Goal: Task Accomplishment & Management: Use online tool/utility

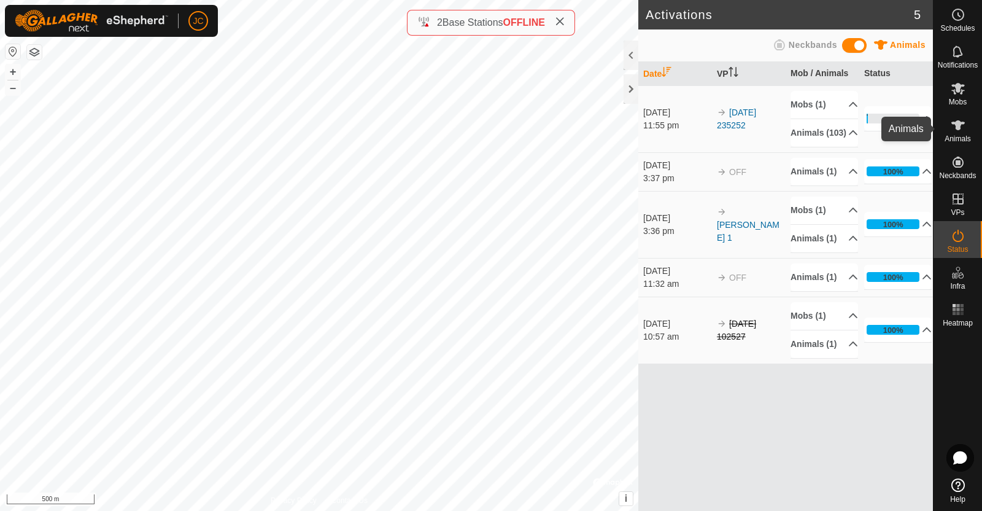
click at [957, 136] on span "Animals" at bounding box center [957, 138] width 26 height 7
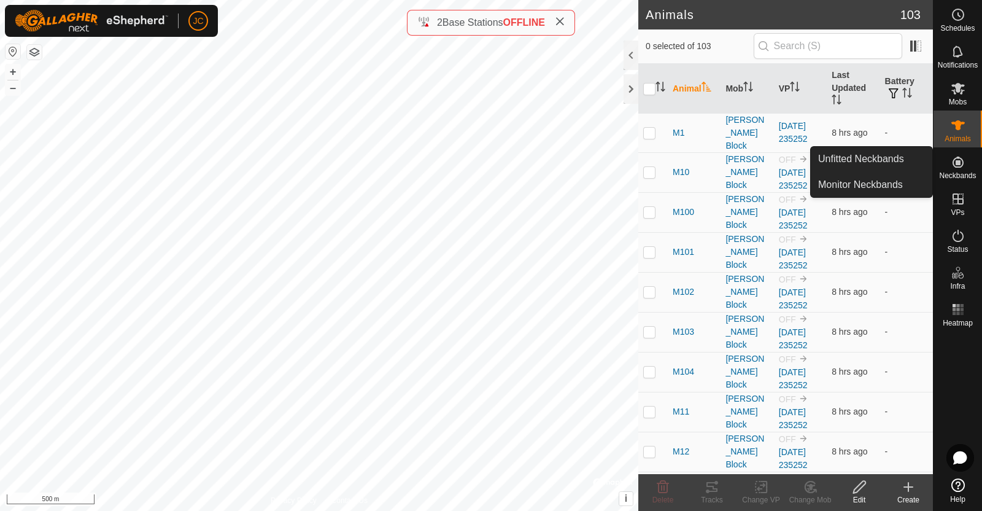
click at [952, 172] on span "Neckbands" at bounding box center [957, 175] width 37 height 7
click at [897, 155] on link "Unfitted Neckbands" at bounding box center [872, 159] width 122 height 25
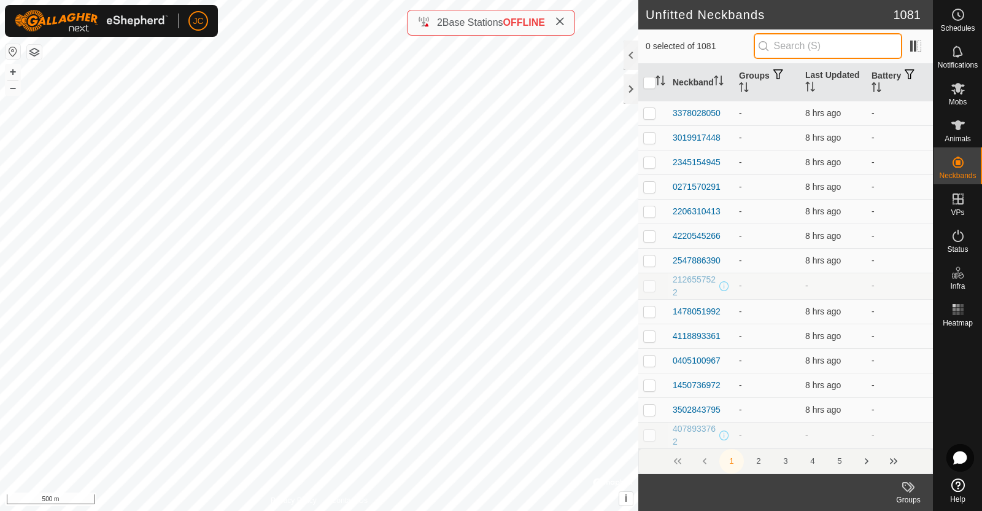
click at [795, 44] on input "text" at bounding box center [828, 46] width 149 height 26
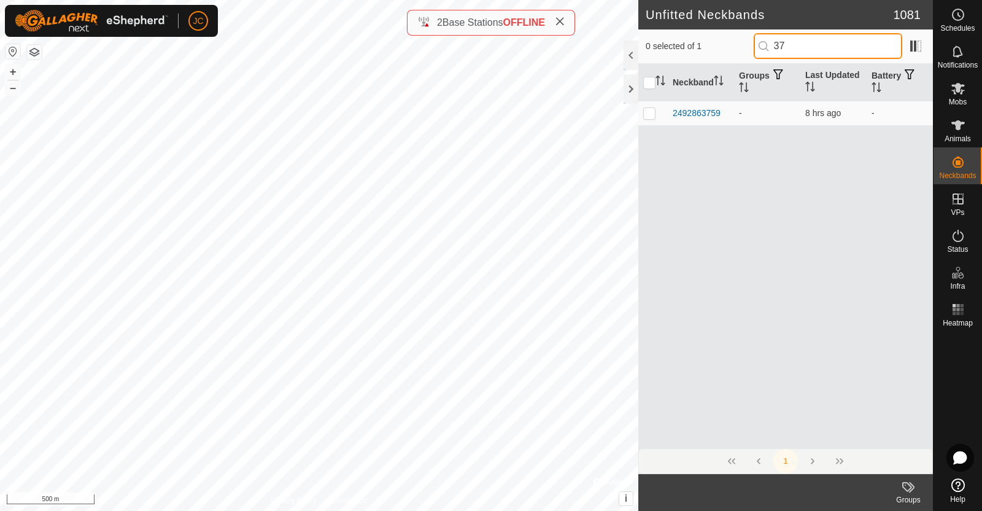
type input "3"
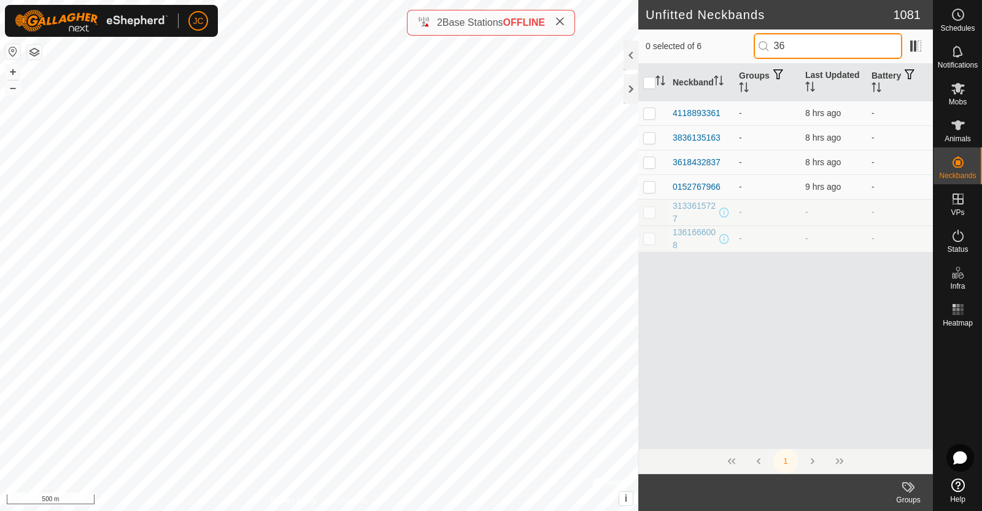
type input "3"
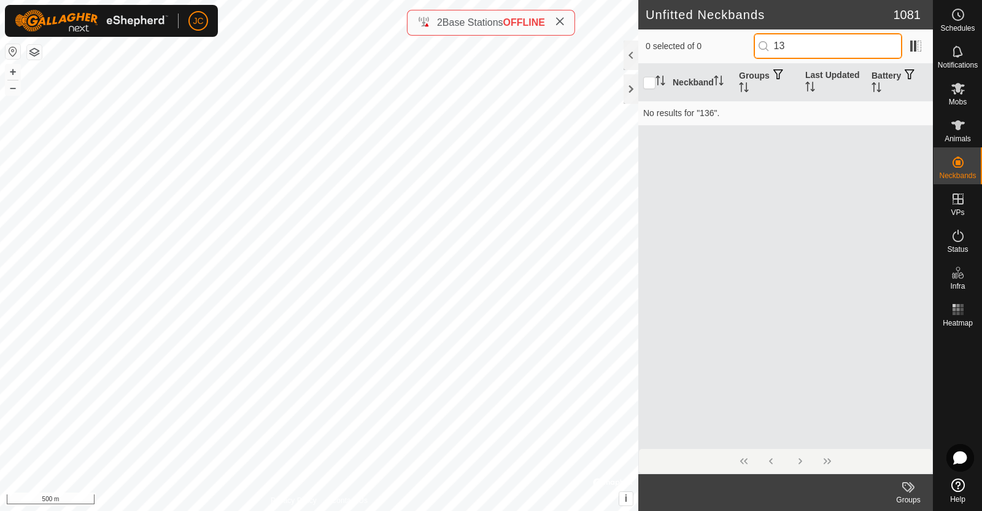
type input "1"
type input "9"
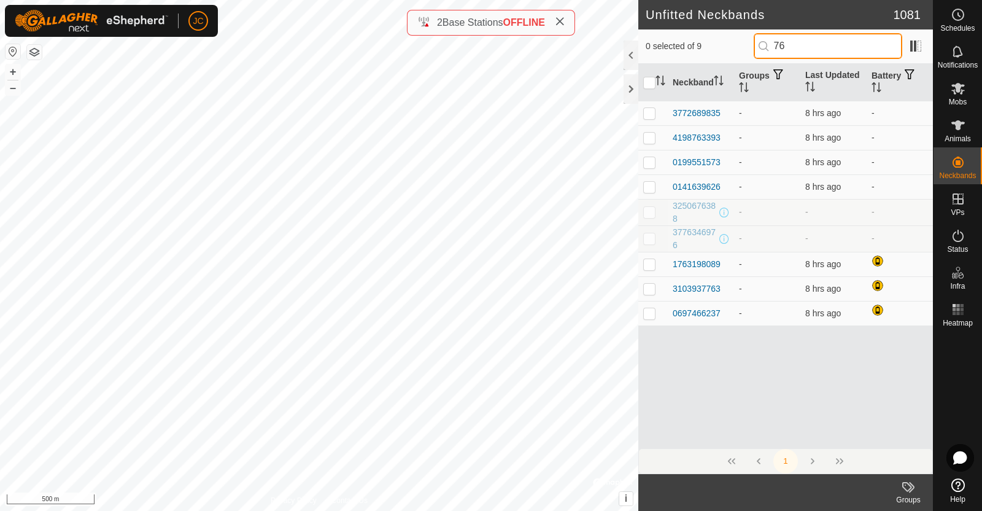
type input "7"
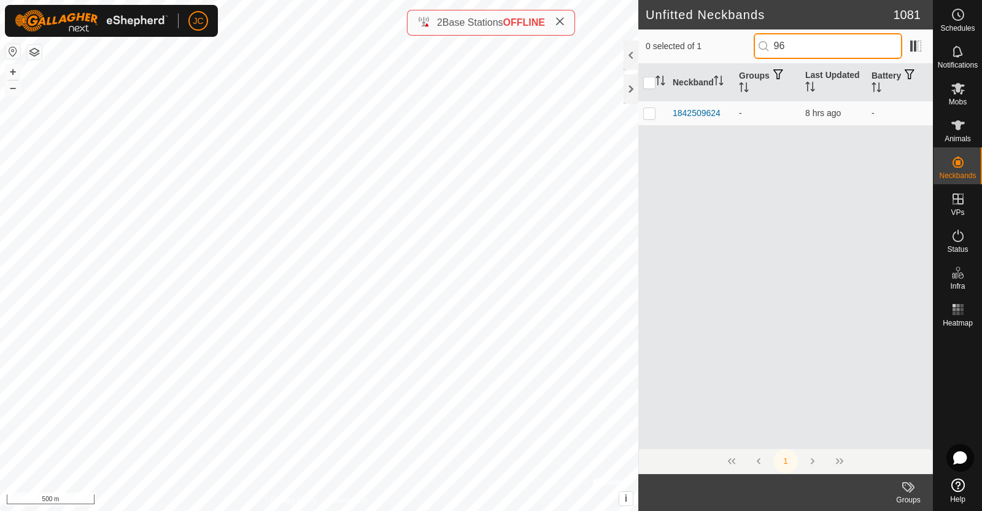
type input "9"
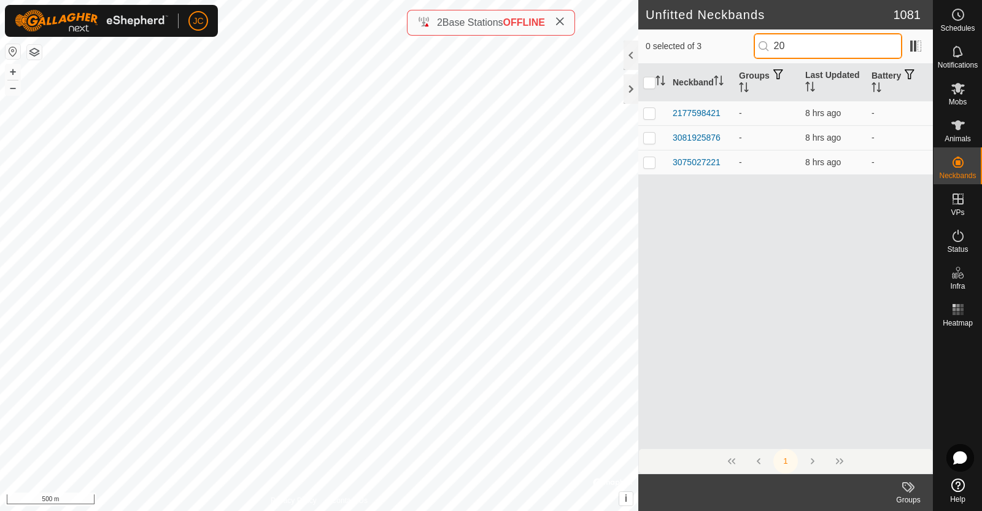
type input "2"
type input "0"
type input "3"
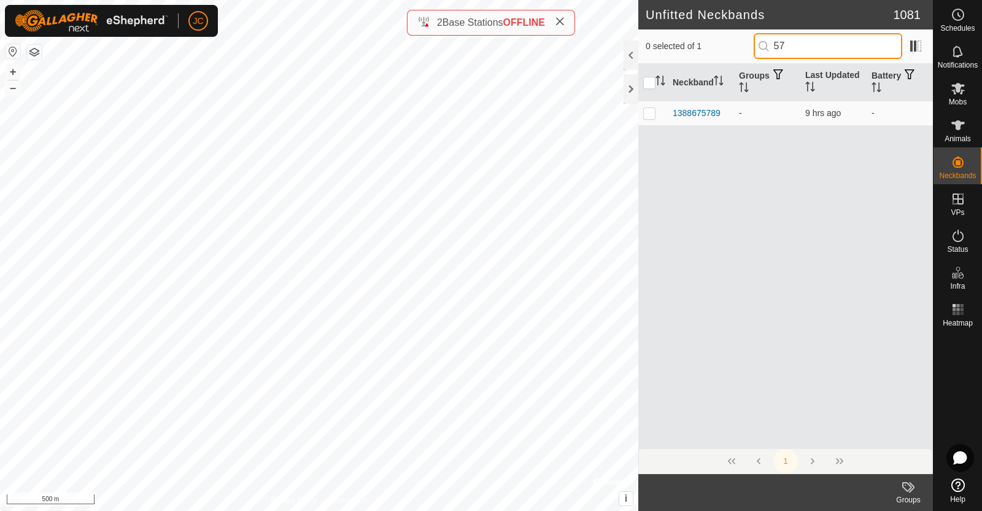
type input "5"
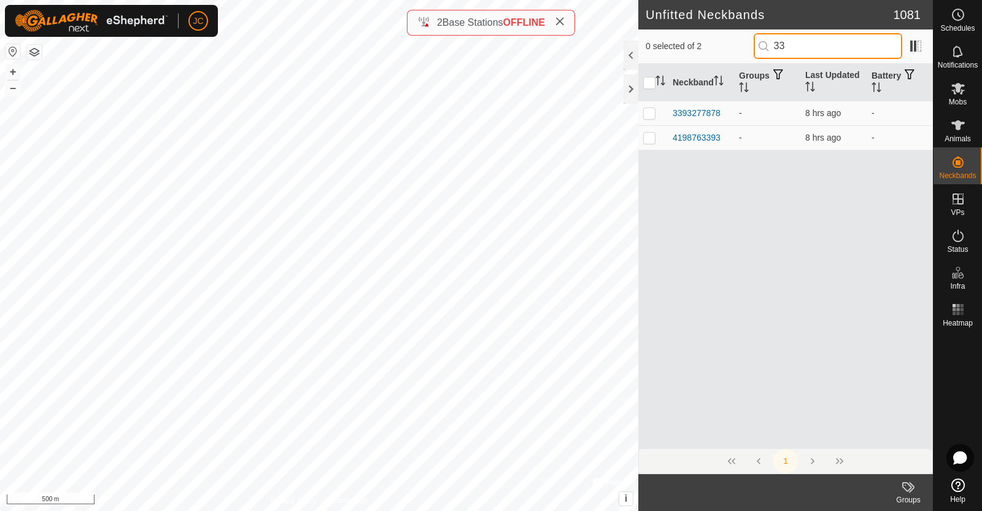
type input "3"
type input "0"
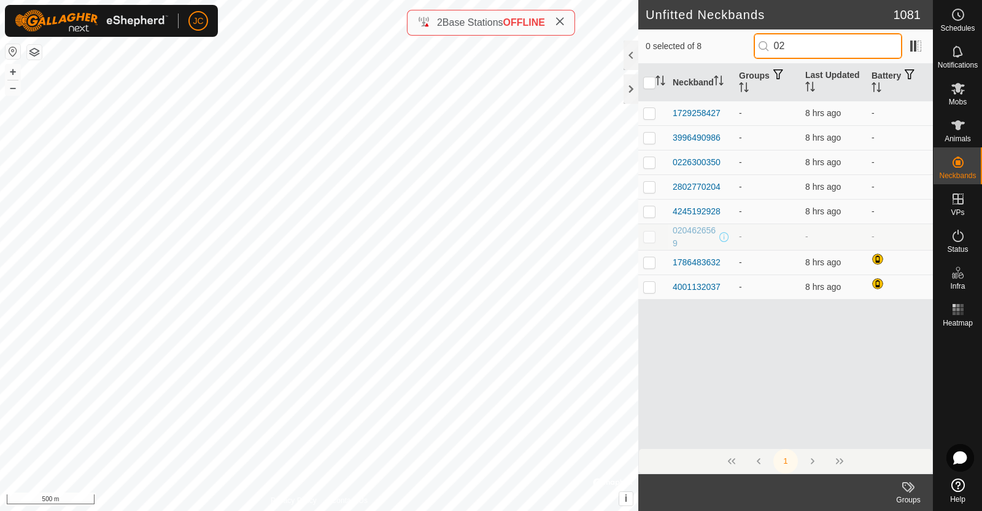
type input "0"
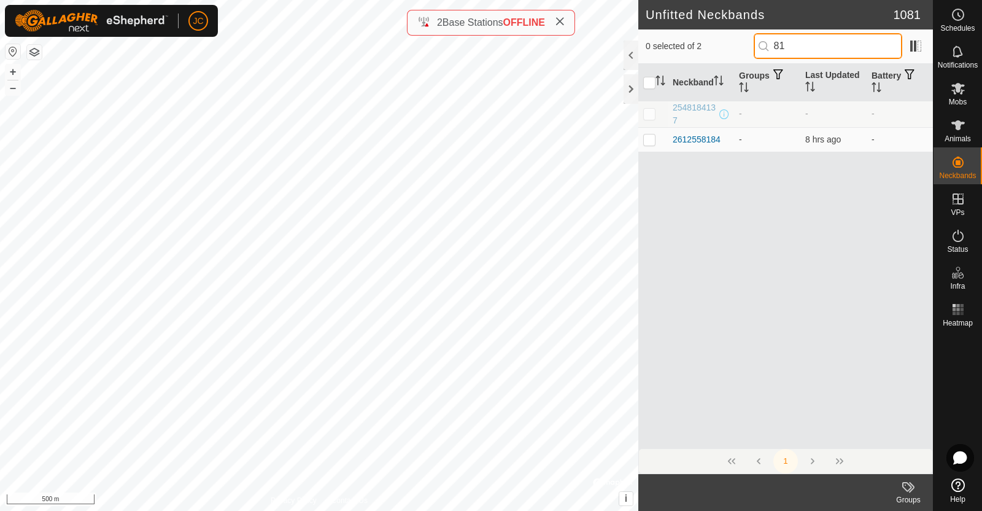
type input "8"
type input "7"
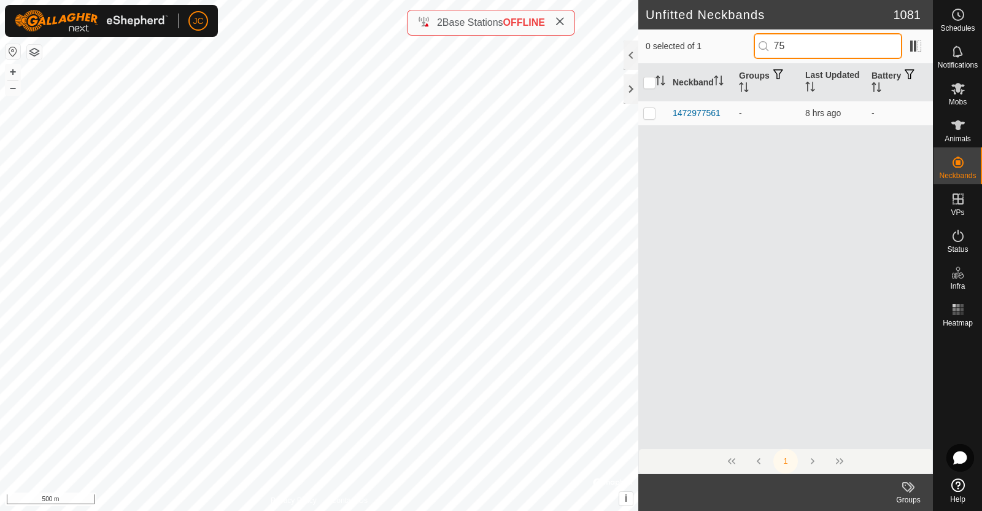
type input "7"
type input "6"
type input "9"
type input "5"
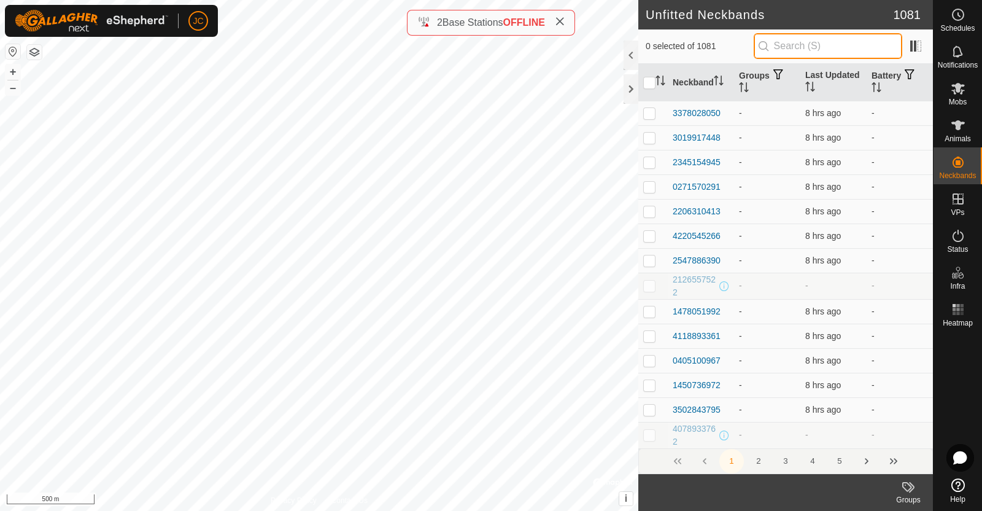
type input "5"
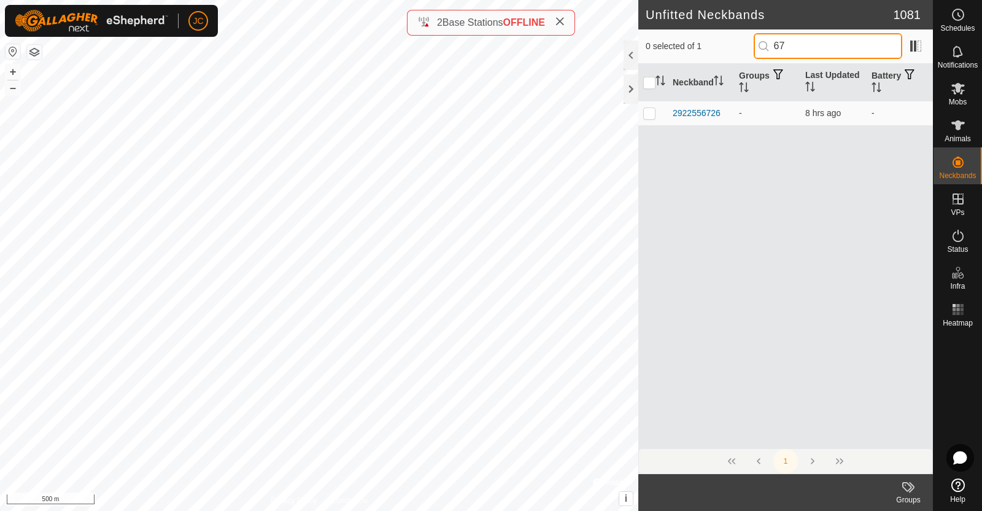
type input "6"
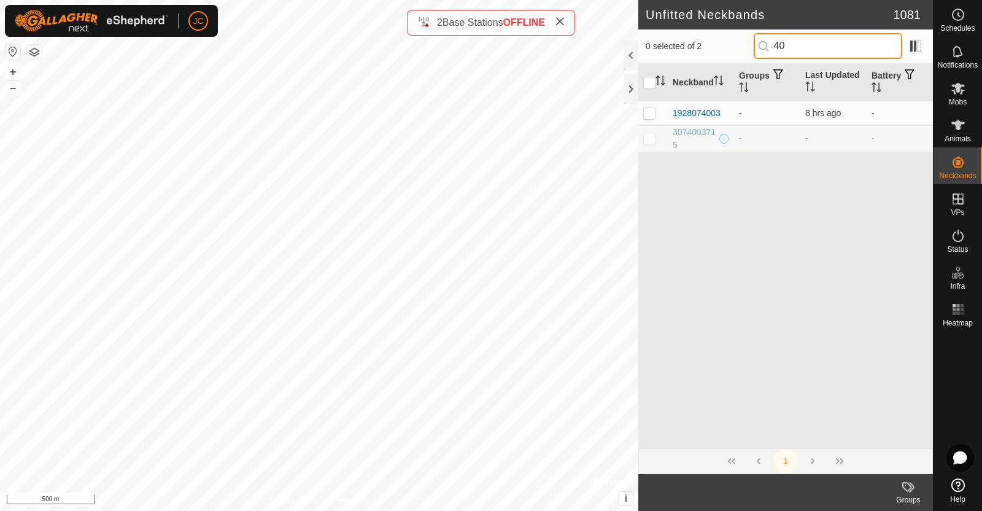
type input "4"
type input "5"
type input "4"
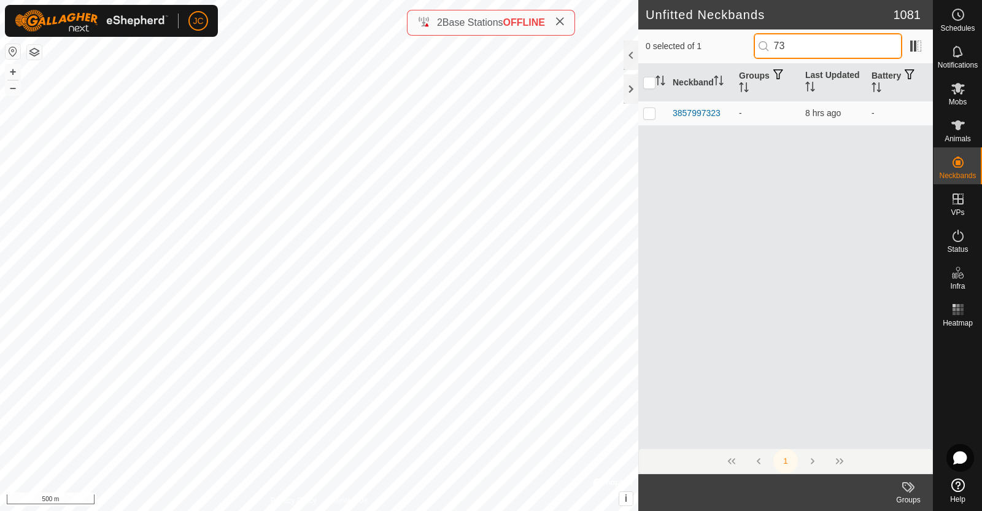
type input "7"
type input "3"
type input "9"
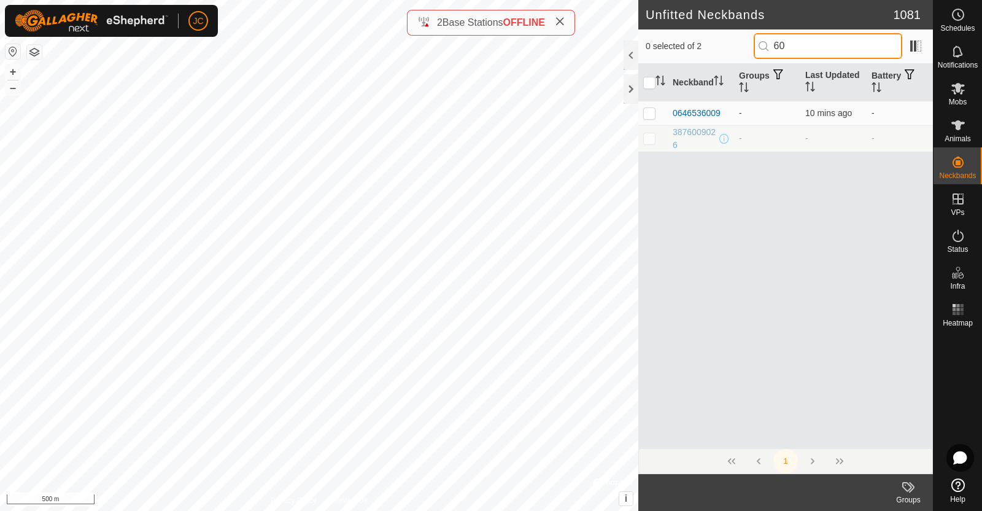
type input "6"
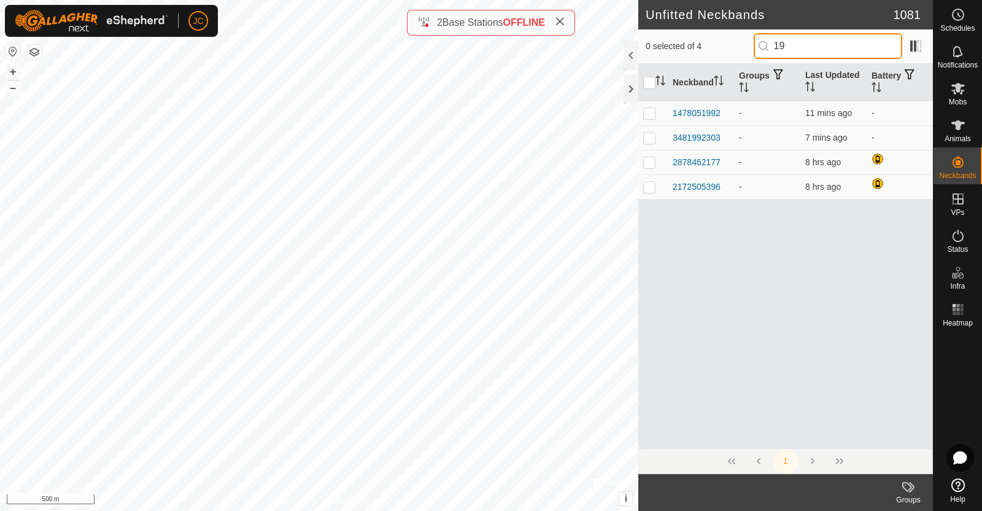
type input "1"
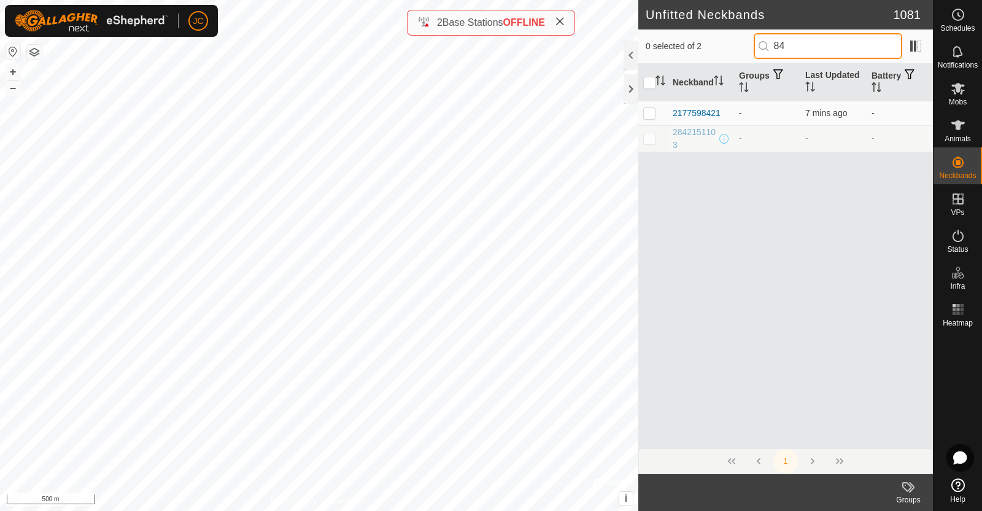
type input "8"
type input "2"
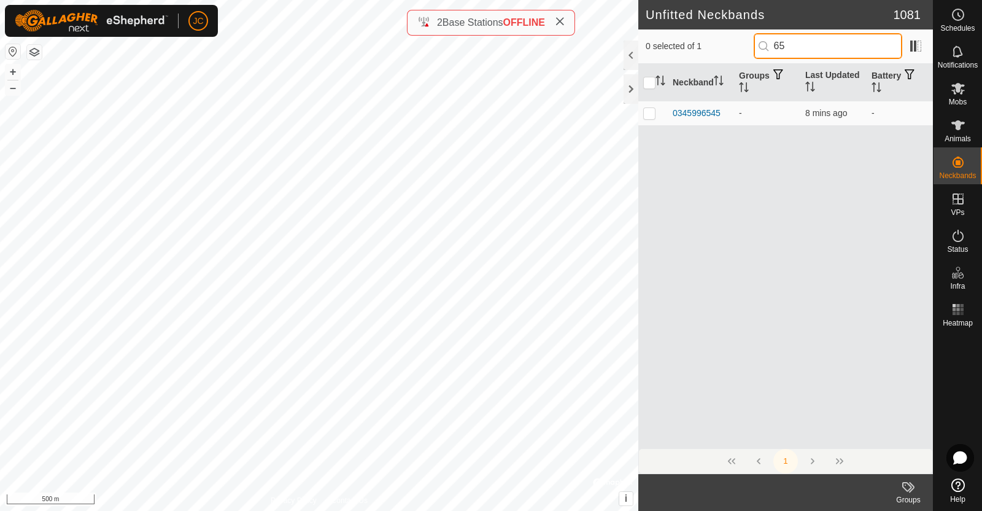
type input "6"
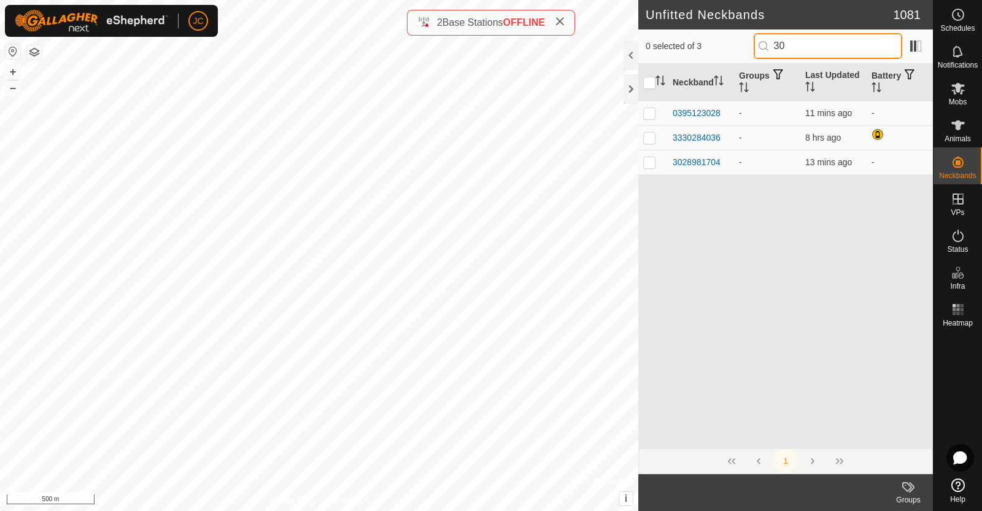
type input "3"
type input "5"
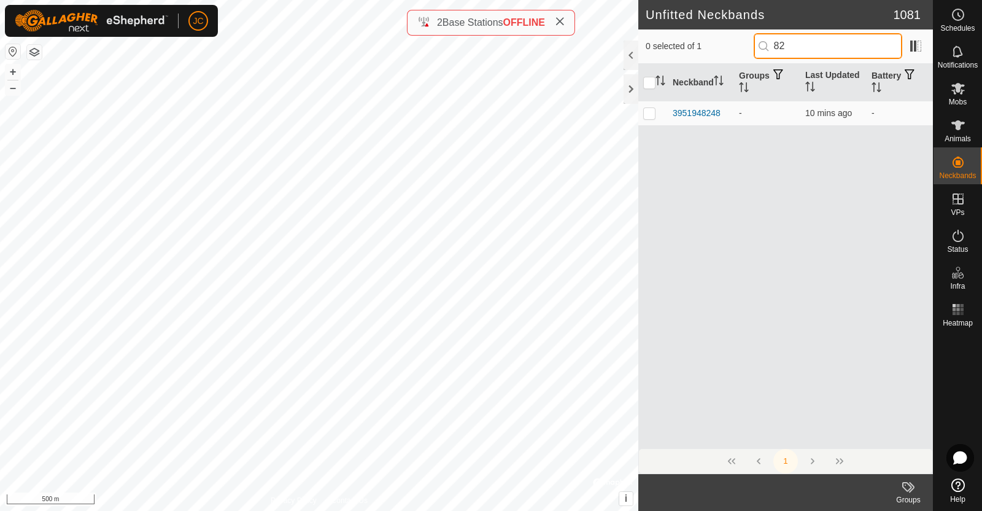
type input "8"
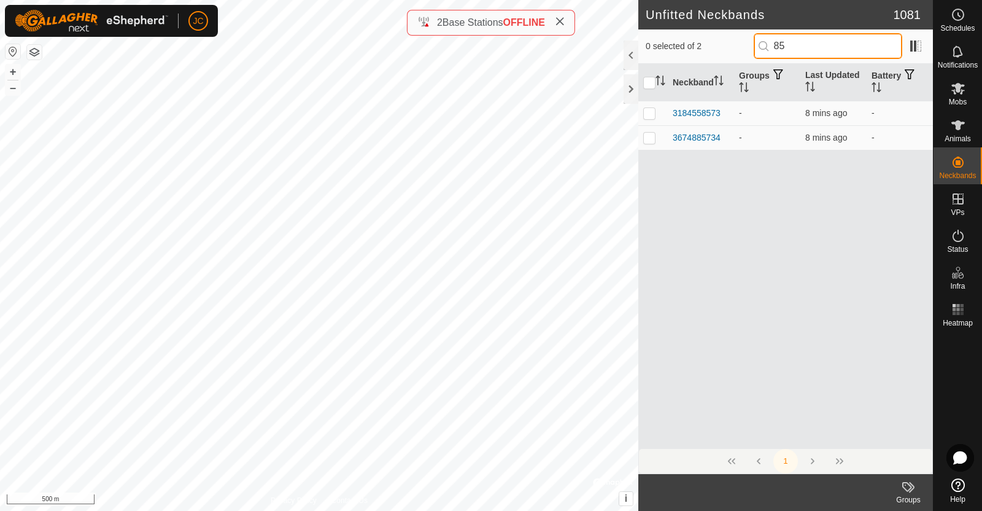
type input "8"
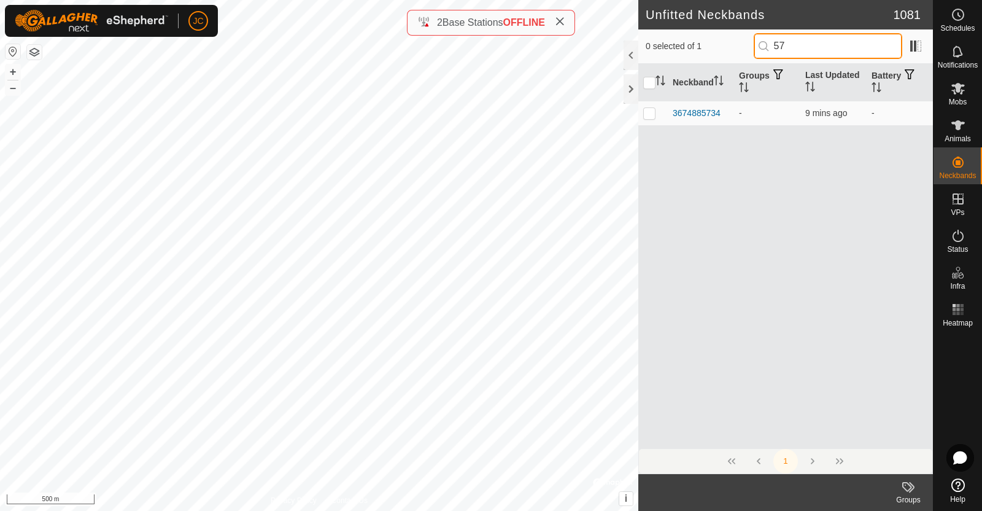
type input "5"
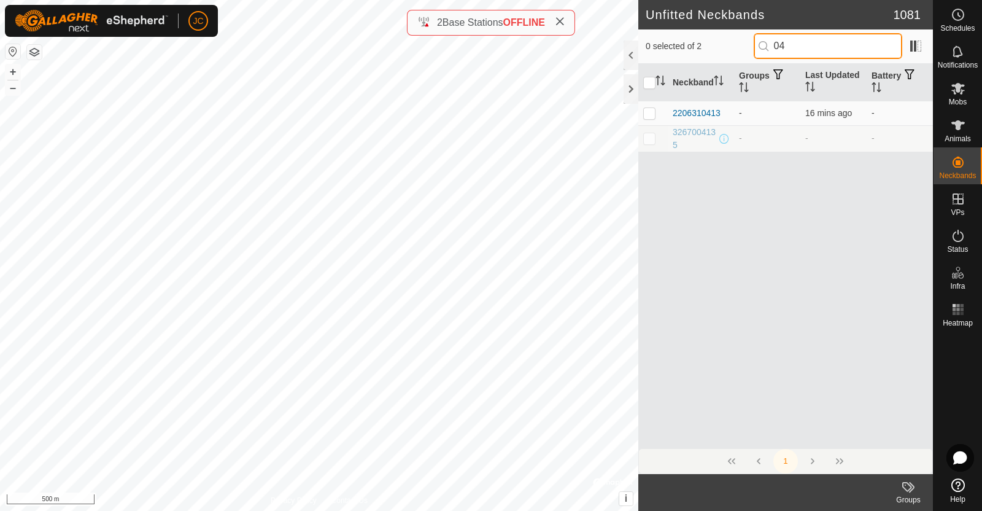
type input "0"
type input "6"
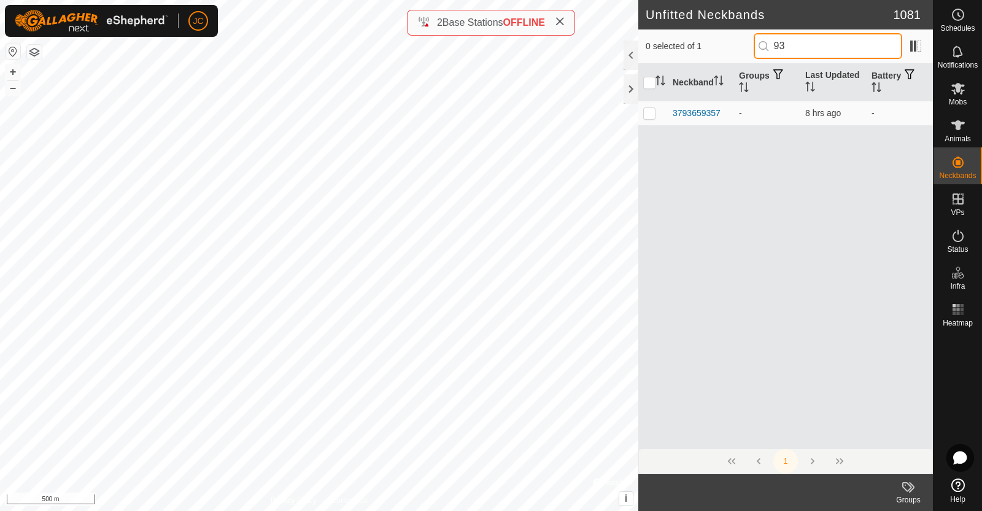
type input "9"
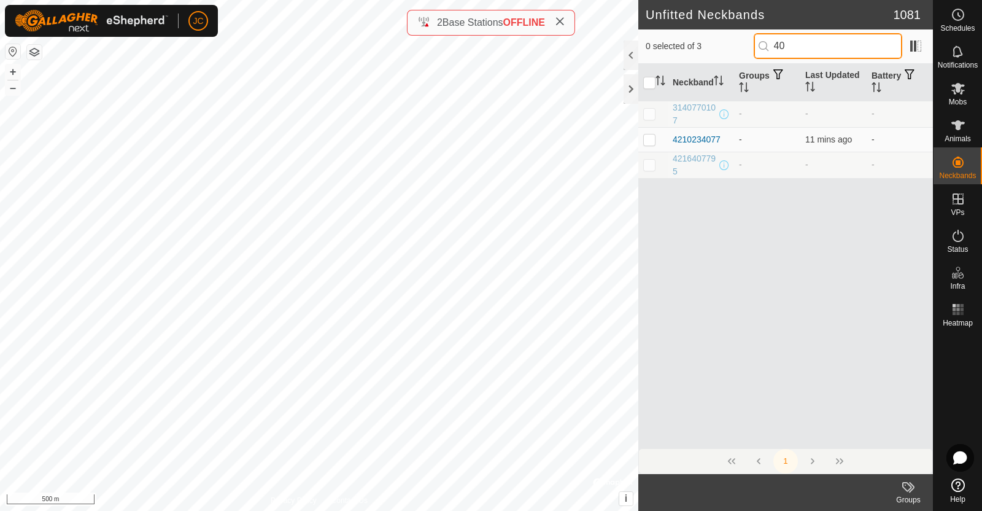
type input "4"
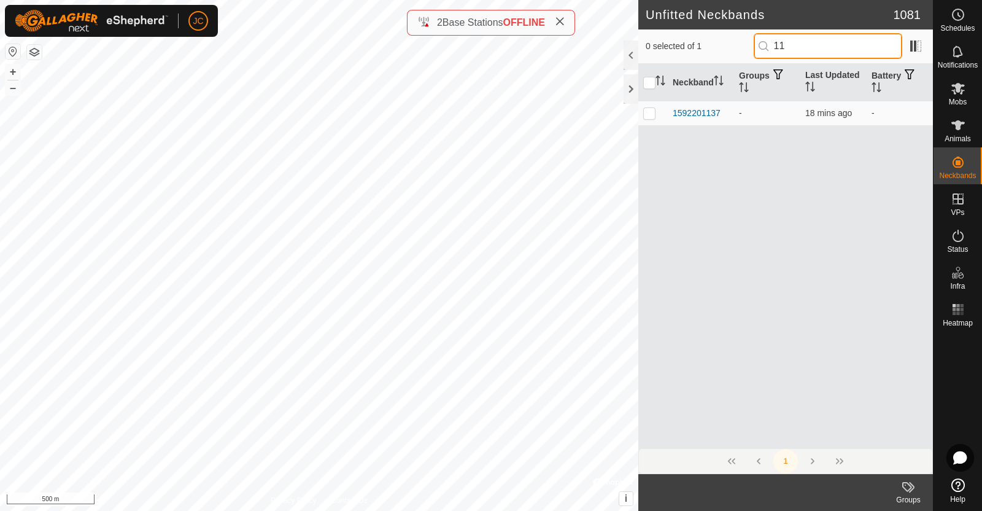
type input "1"
type input "6"
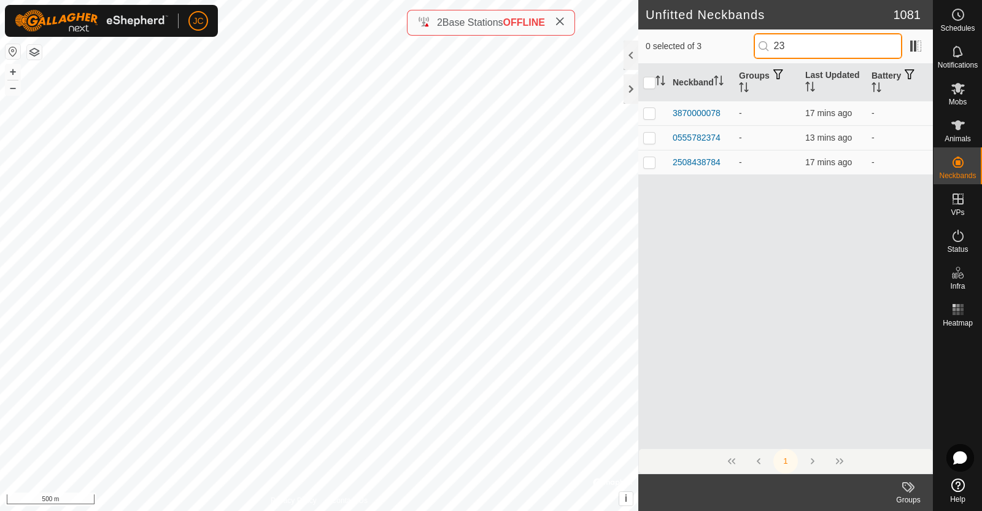
type input "2"
type input "7"
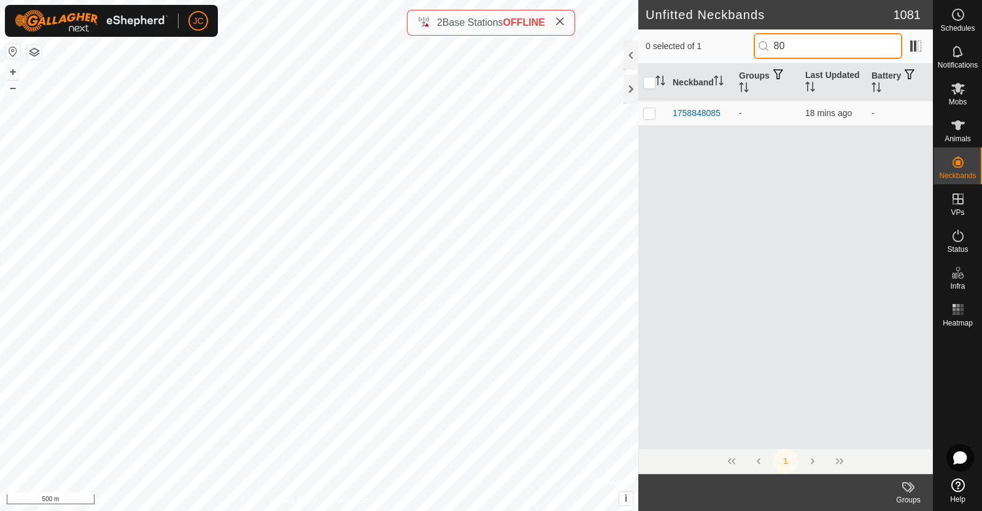
type input "8"
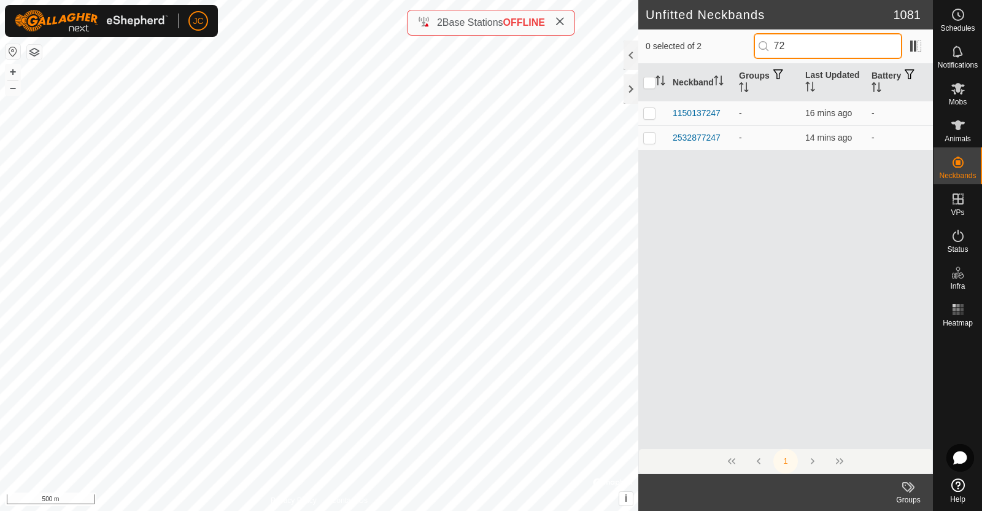
type input "7"
type input "4"
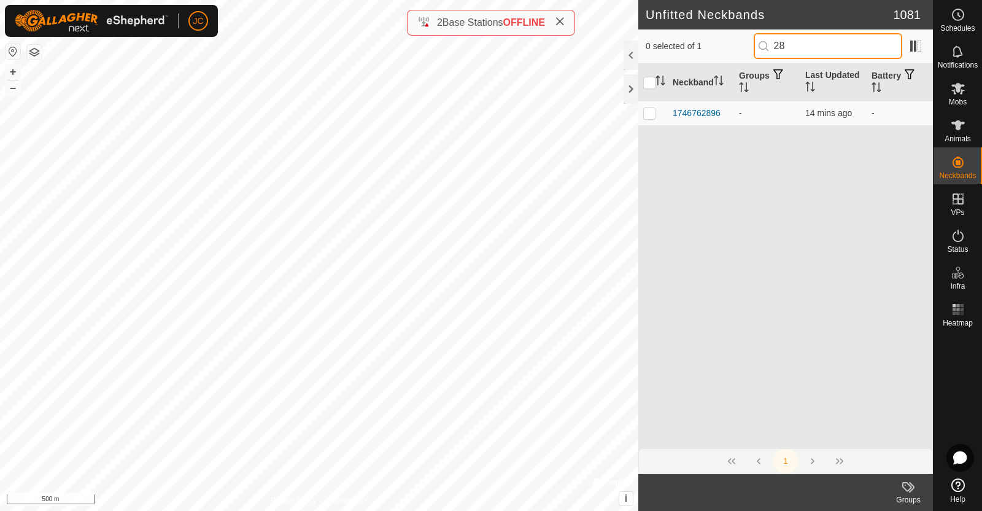
type input "2"
type input "5"
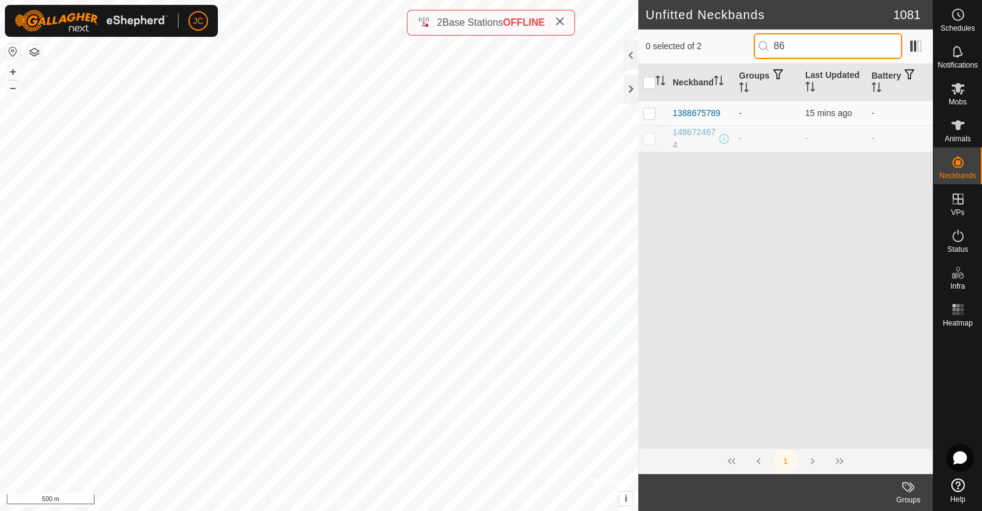
type input "8"
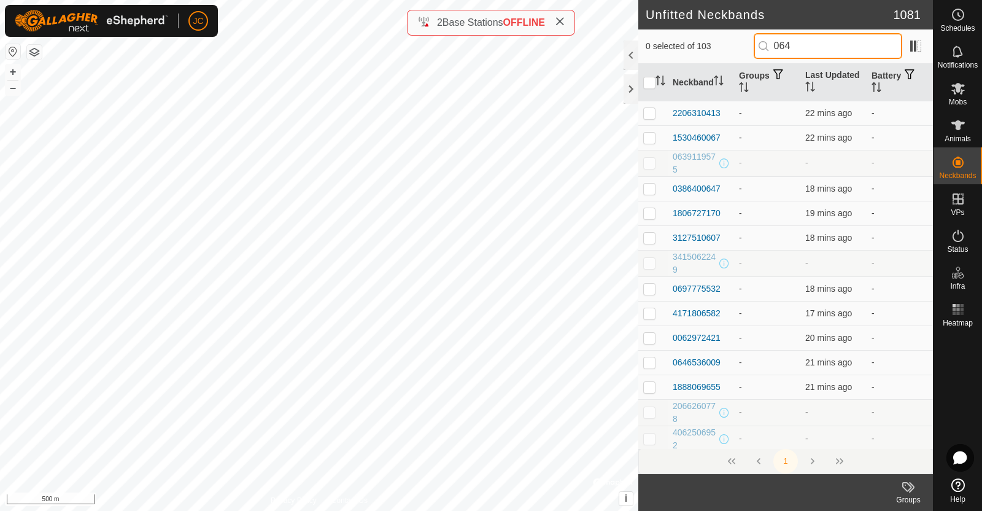
type input "0647"
